Goal: Information Seeking & Learning: Check status

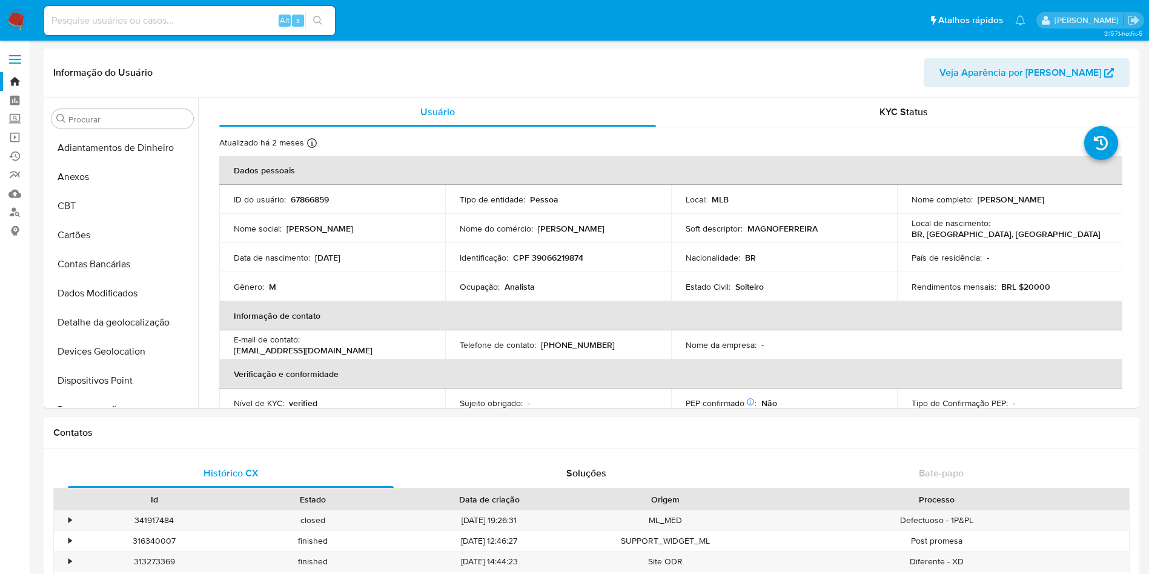
select select "10"
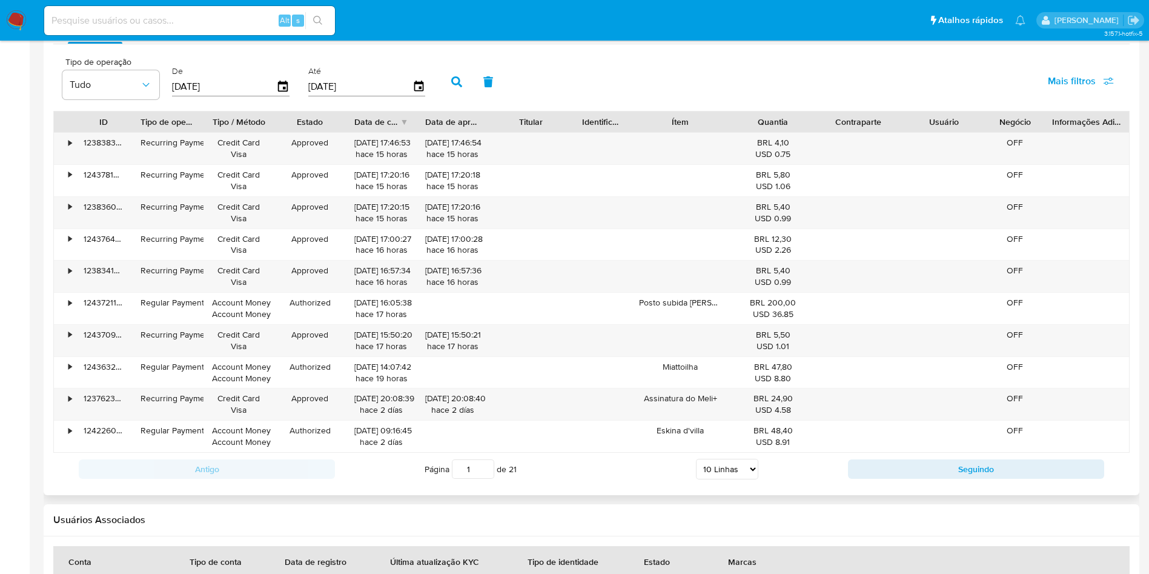
scroll to position [1210, 0]
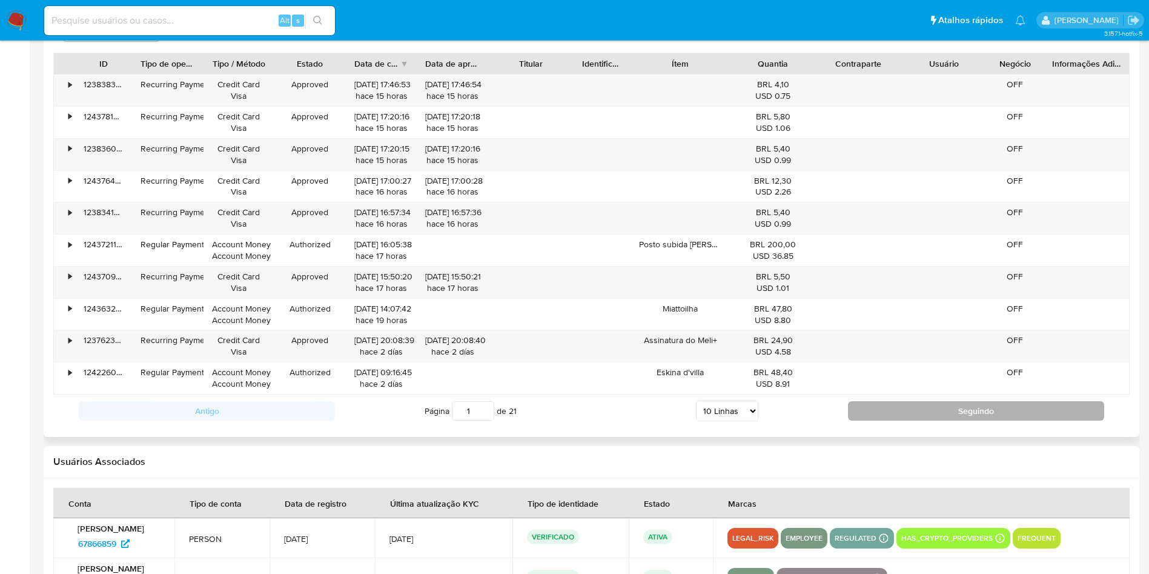
click at [878, 401] on button "Seguindo" at bounding box center [976, 410] width 256 height 19
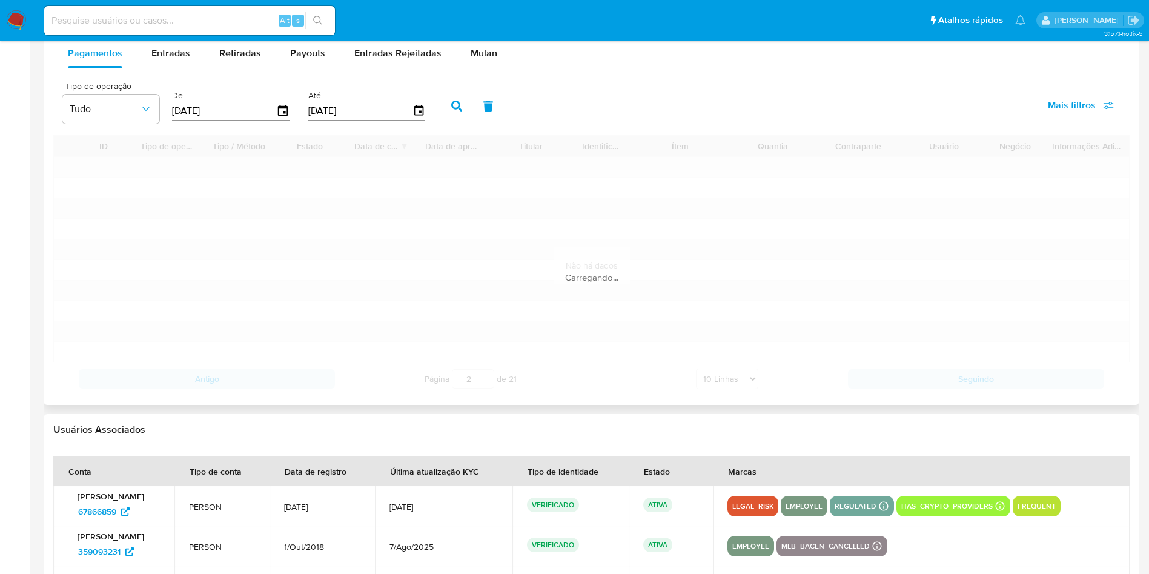
scroll to position [1028, 0]
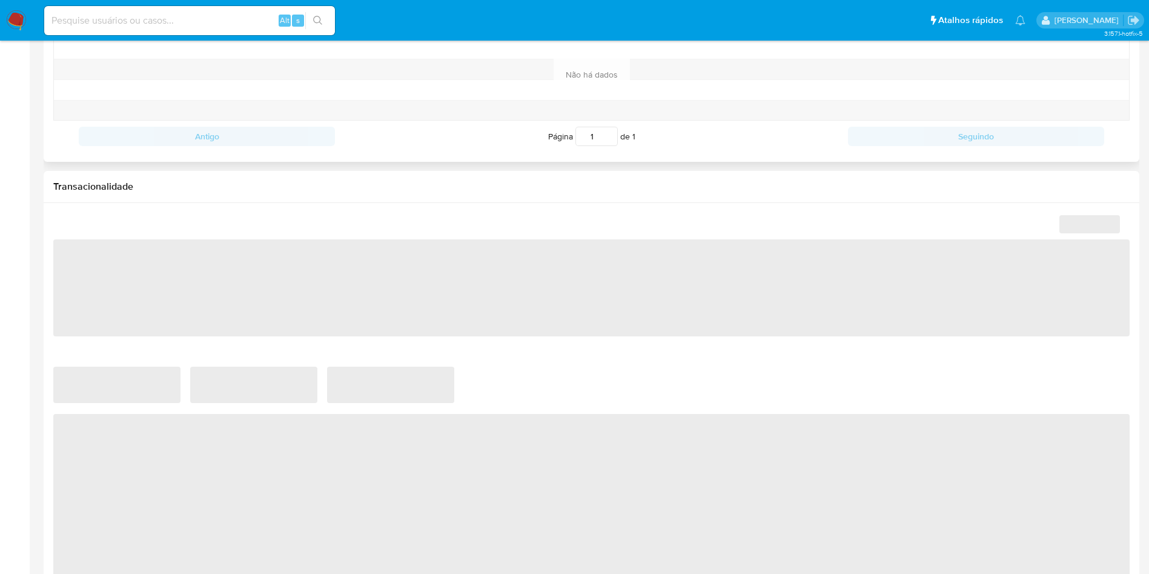
scroll to position [727, 0]
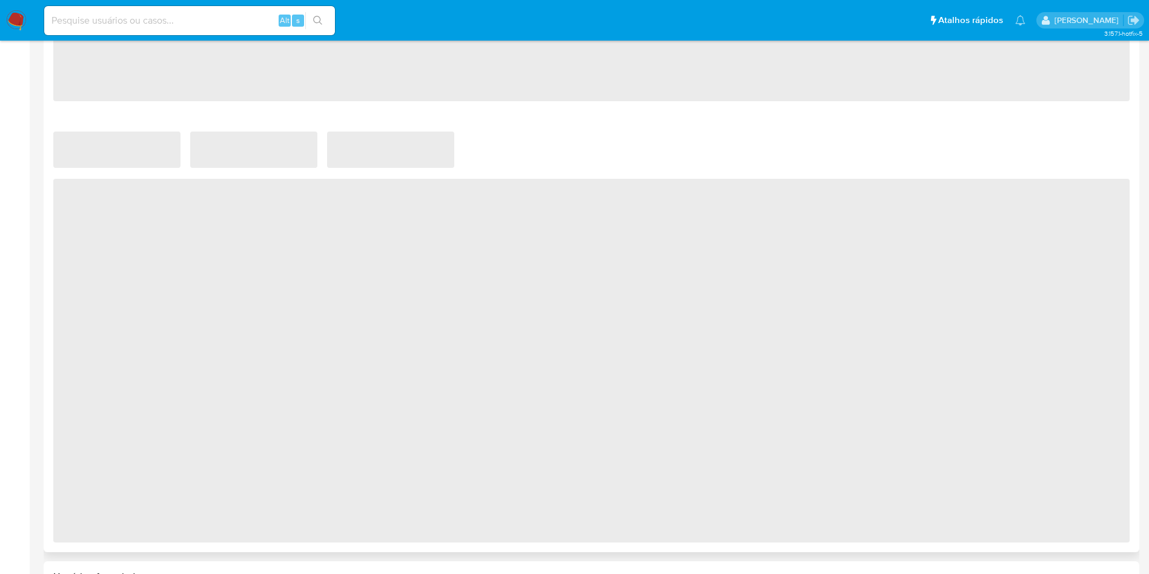
select select "10"
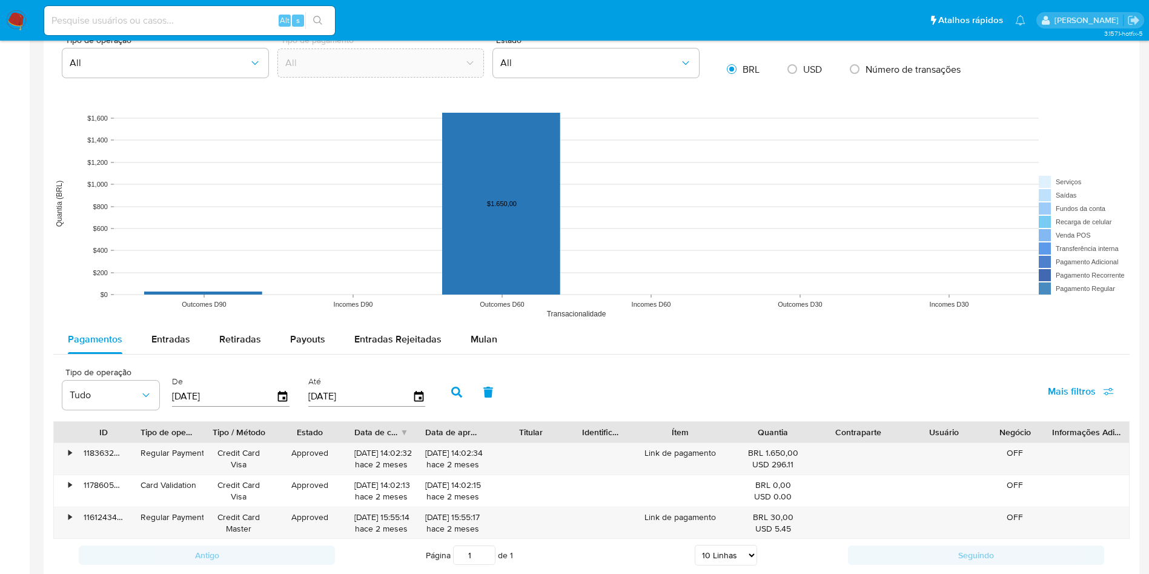
scroll to position [999, 0]
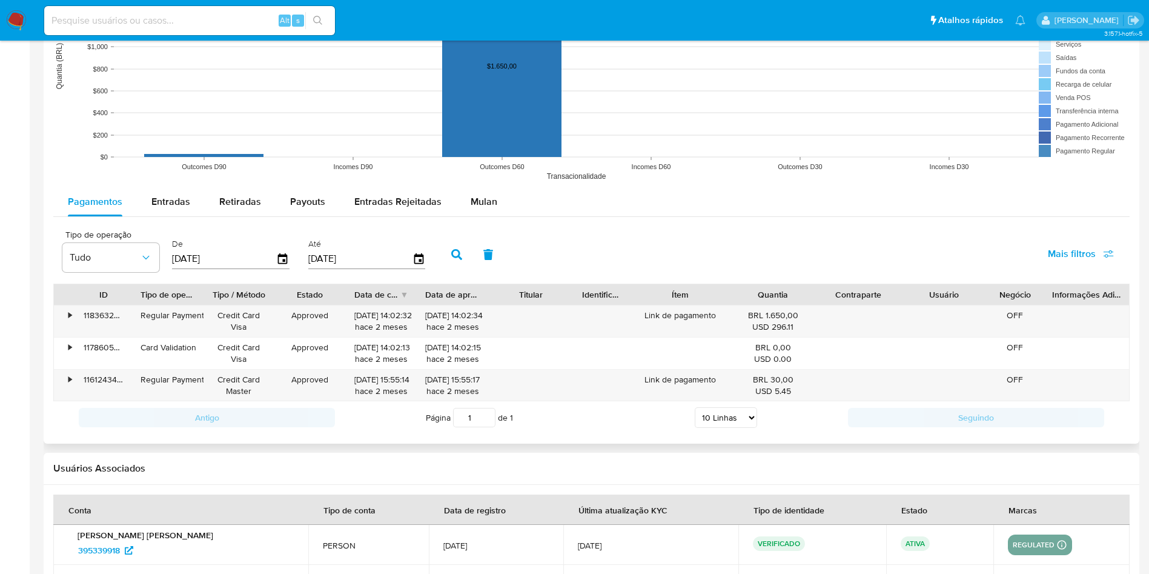
click at [188, 184] on rect at bounding box center [591, 66] width 1076 height 242
click at [184, 199] on span "Entradas" at bounding box center [170, 201] width 39 height 14
select select "10"
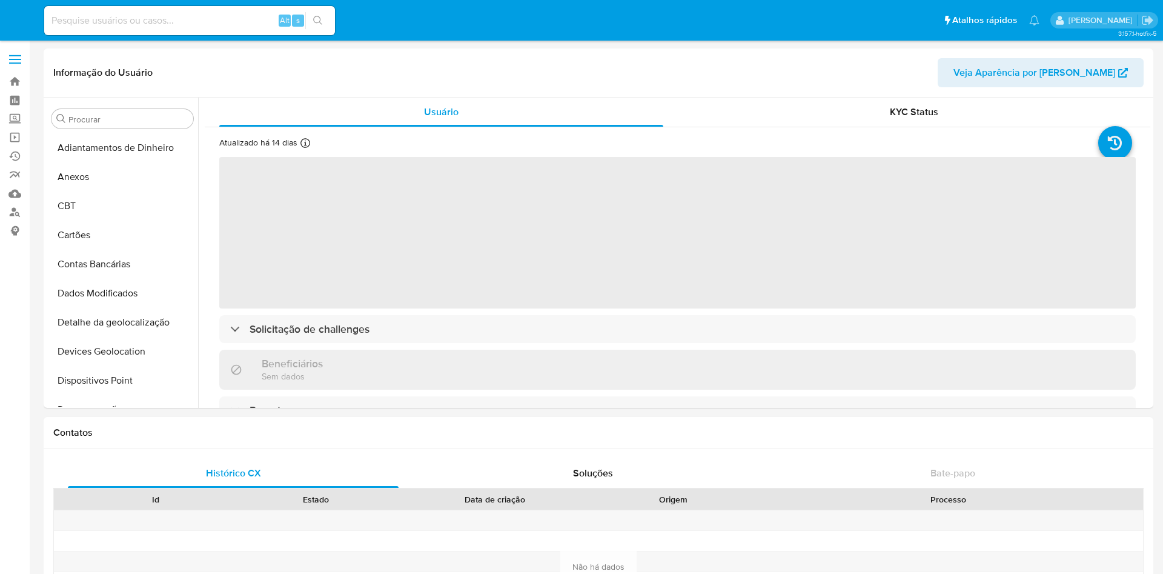
select select "10"
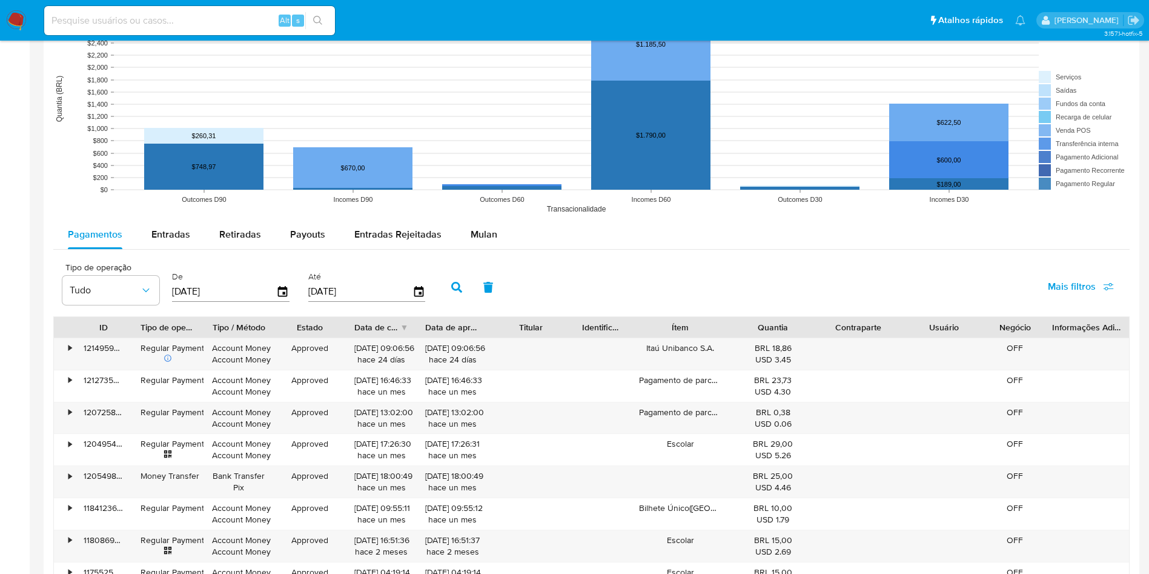
scroll to position [1090, 0]
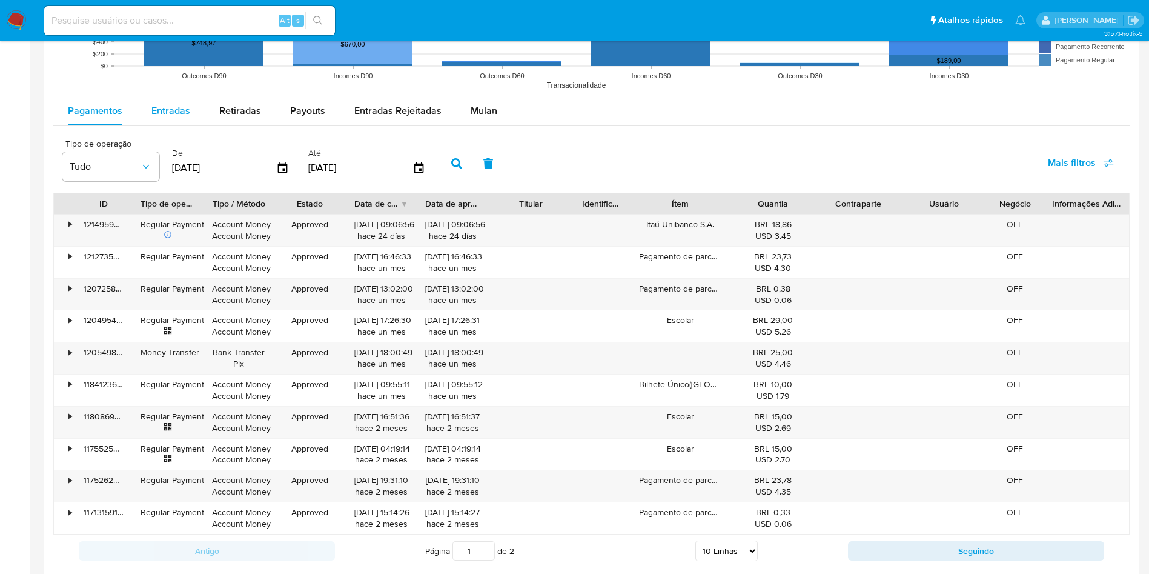
click at [184, 117] on span "Entradas" at bounding box center [170, 111] width 39 height 14
select select "10"
